Goal: Find specific page/section: Find specific page/section

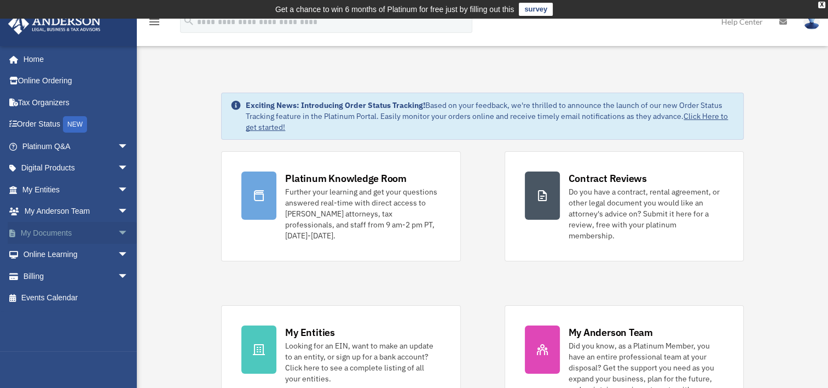
click at [41, 229] on link "My Documents arrow_drop_down" at bounding box center [76, 233] width 137 height 22
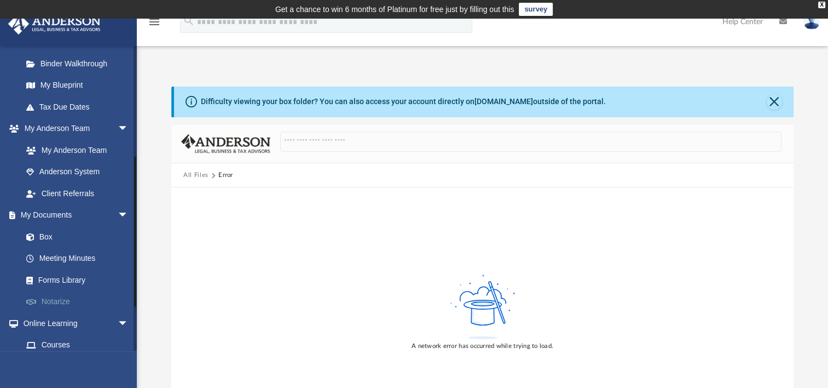
scroll to position [219, 0]
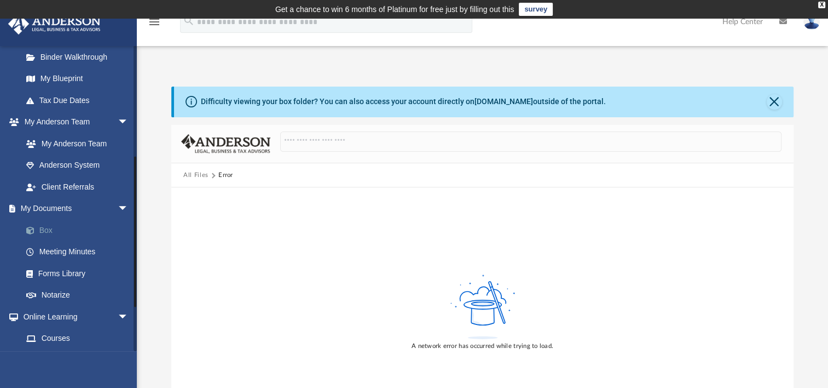
click at [43, 232] on link "Box" at bounding box center [80, 230] width 130 height 22
click at [43, 225] on link "Box" at bounding box center [80, 230] width 130 height 22
click at [118, 206] on span "arrow_drop_down" at bounding box center [129, 209] width 22 height 22
click at [71, 207] on link "My Documents arrow_drop_up" at bounding box center [76, 209] width 137 height 22
click at [118, 207] on span "arrow_drop_up" at bounding box center [129, 209] width 22 height 22
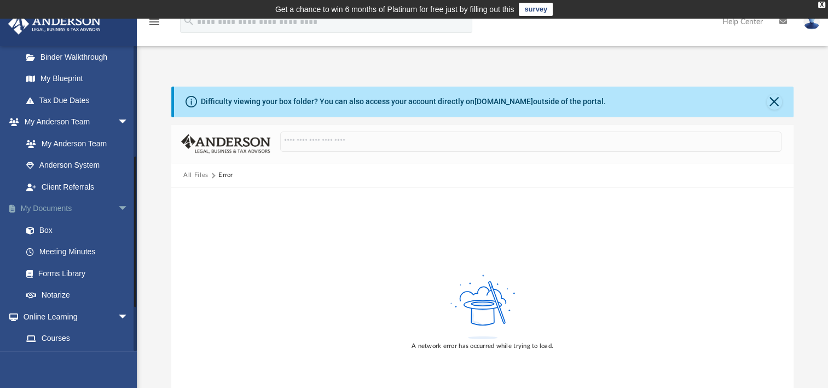
click at [33, 208] on link "My Documents arrow_drop_down" at bounding box center [76, 209] width 137 height 22
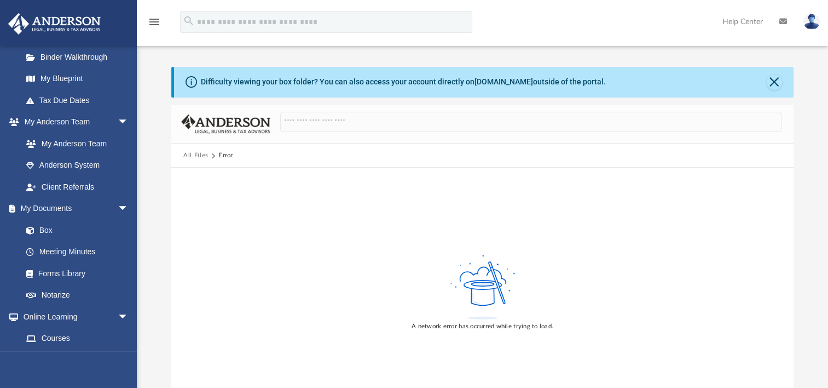
scroll to position [0, 0]
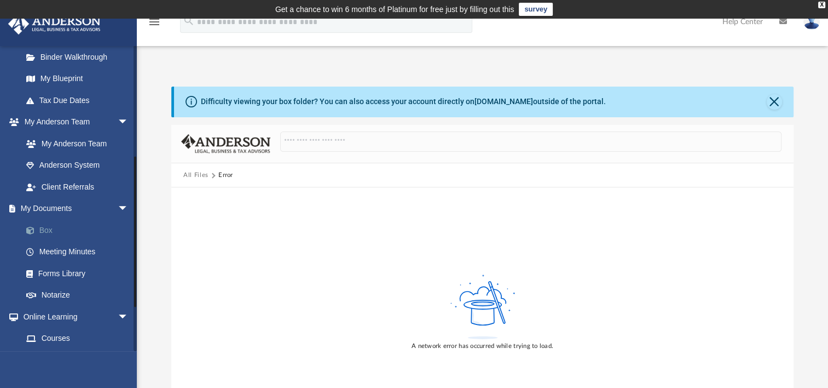
click at [46, 229] on link "Box" at bounding box center [80, 230] width 130 height 22
click at [44, 231] on link "Box" at bounding box center [80, 230] width 130 height 22
click at [45, 251] on link "Meeting Minutes" at bounding box center [80, 252] width 130 height 22
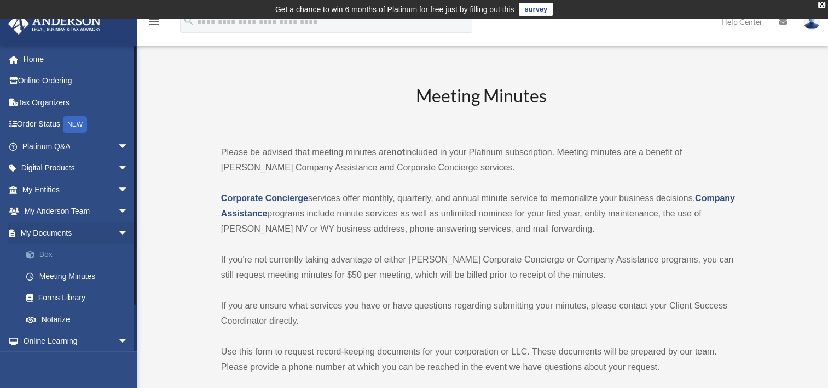
click at [39, 256] on link "Box" at bounding box center [80, 255] width 130 height 22
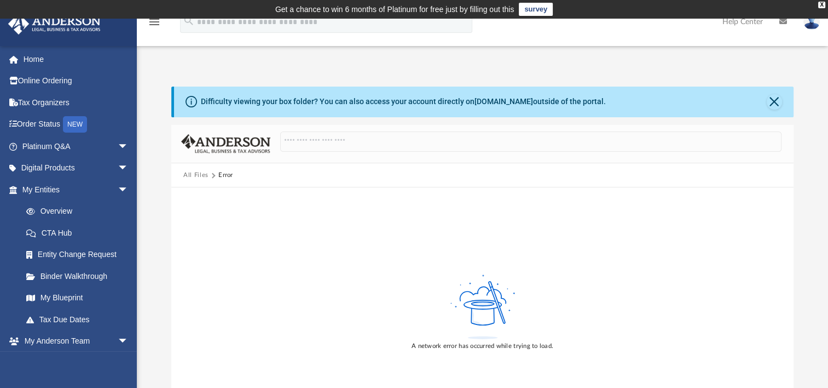
click at [200, 173] on button "All Files" at bounding box center [195, 175] width 25 height 10
